Goal: Information Seeking & Learning: Understand process/instructions

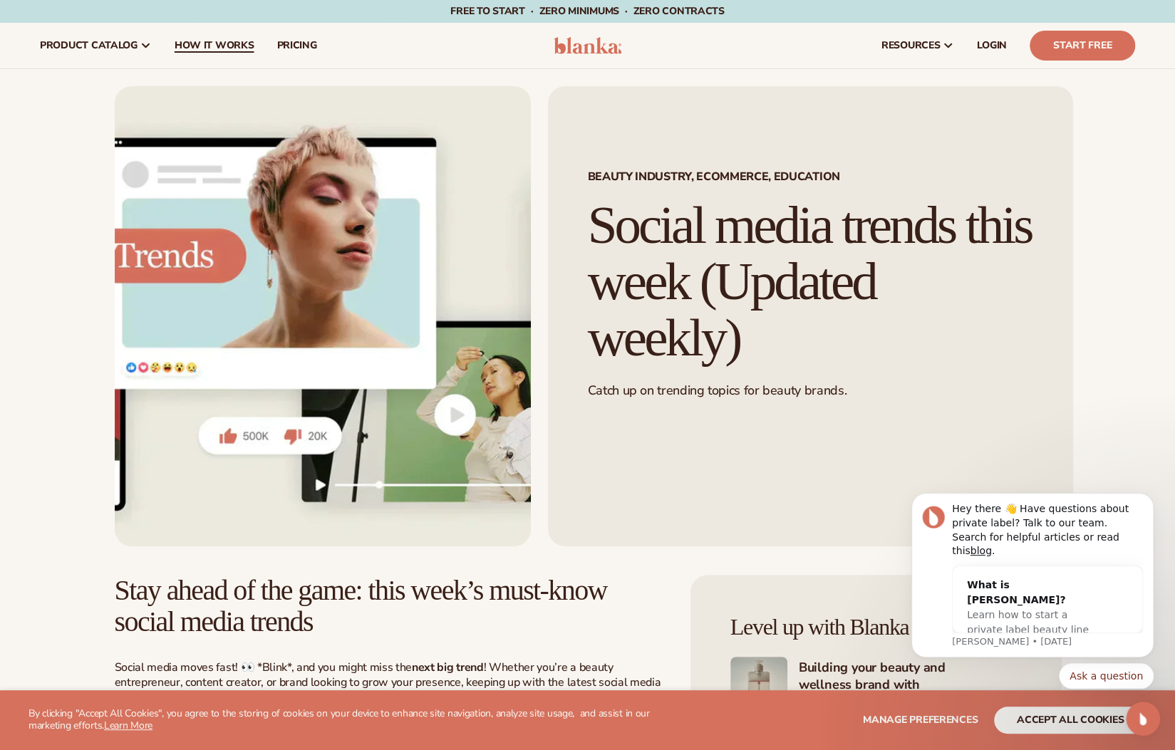
click at [227, 46] on span "How It Works" at bounding box center [215, 45] width 80 height 11
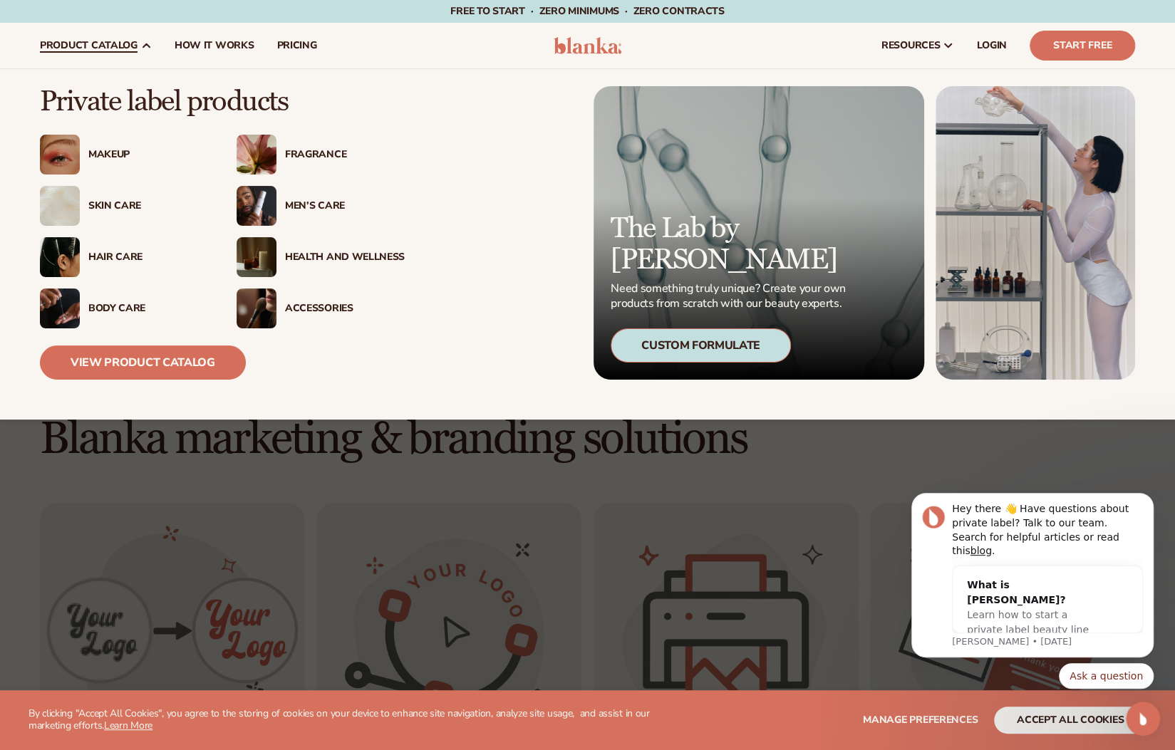
click at [90, 47] on span "product catalog" at bounding box center [89, 45] width 98 height 11
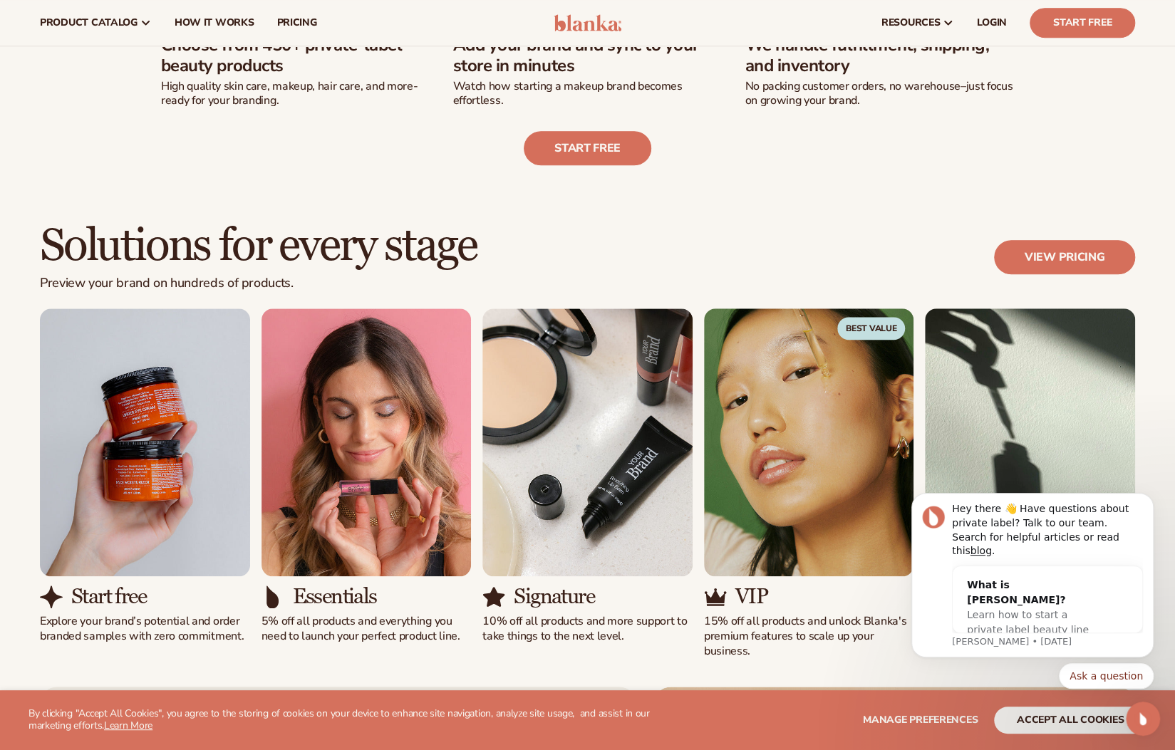
scroll to position [665, 0]
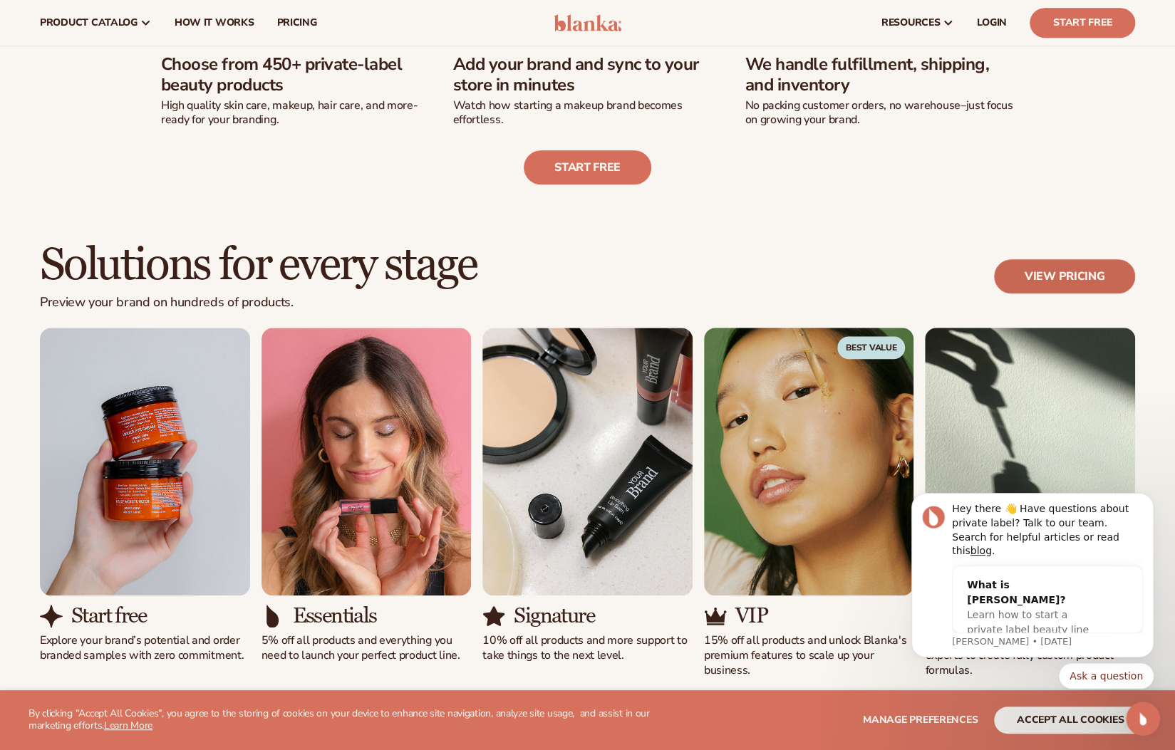
click at [1045, 276] on link "View pricing" at bounding box center [1064, 276] width 141 height 34
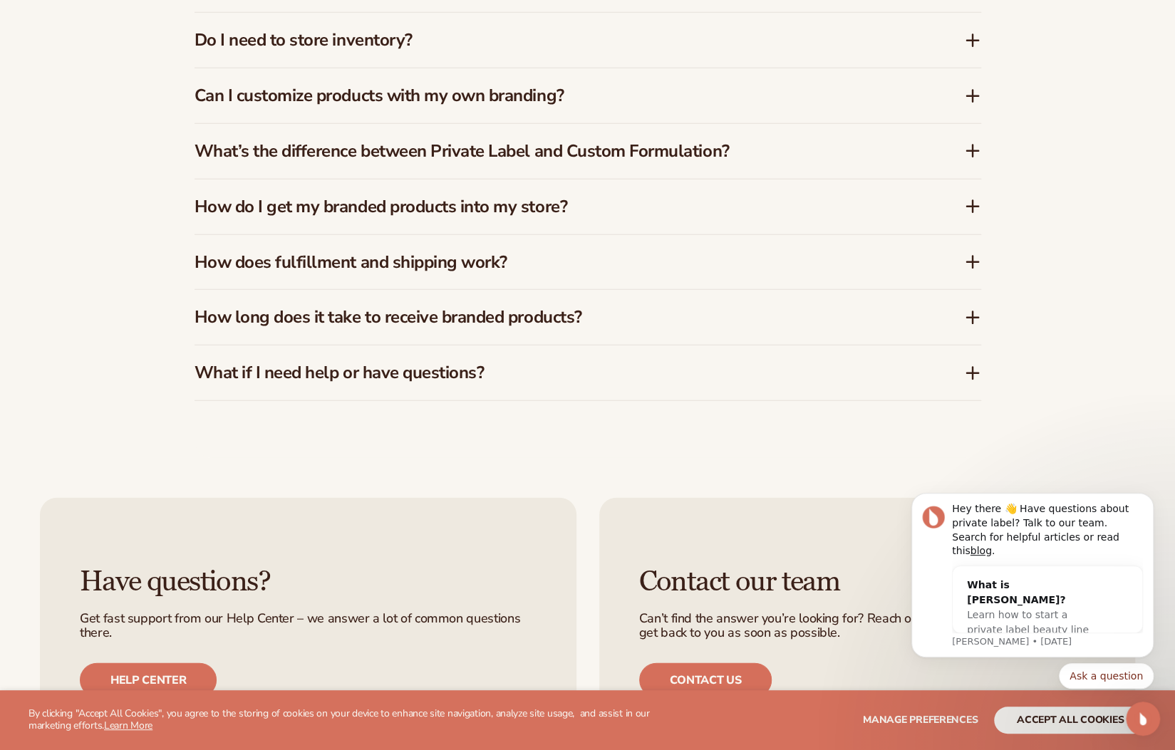
scroll to position [2161, 0]
